Goal: Task Accomplishment & Management: Use online tool/utility

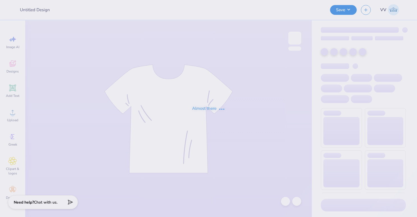
type input "[PERSON_NAME] : [GEOGRAPHIC_DATA]"
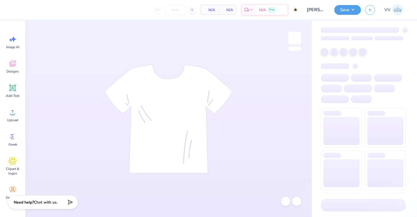
type input "60"
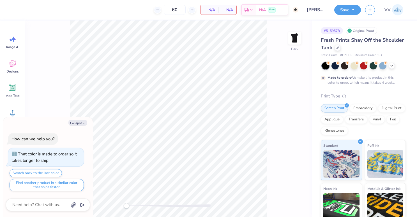
type textarea "x"
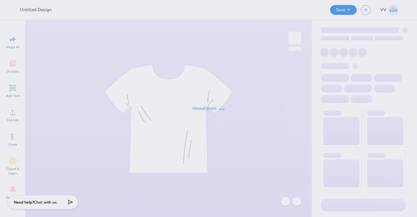
type input "[PERSON_NAME] : [GEOGRAPHIC_DATA]"
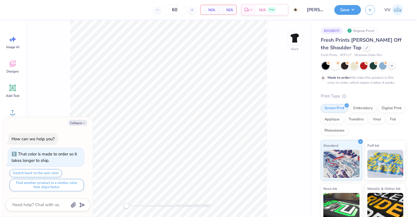
type textarea "x"
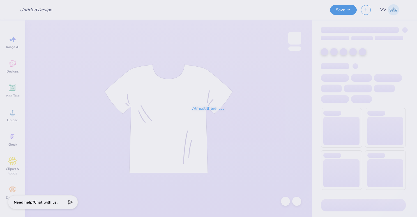
type input "[PERSON_NAME] : [GEOGRAPHIC_DATA]"
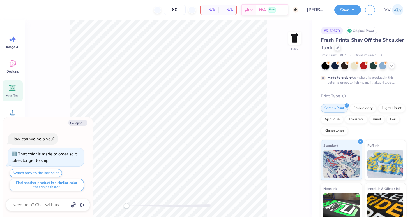
click at [15, 89] on icon at bounding box center [12, 88] width 8 height 8
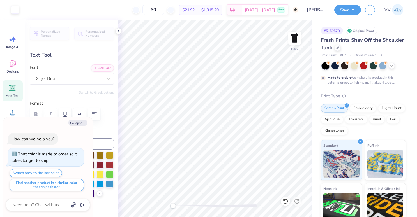
type textarea "x"
type input "8.65"
type textarea "x"
